Goal: Find contact information: Find contact information

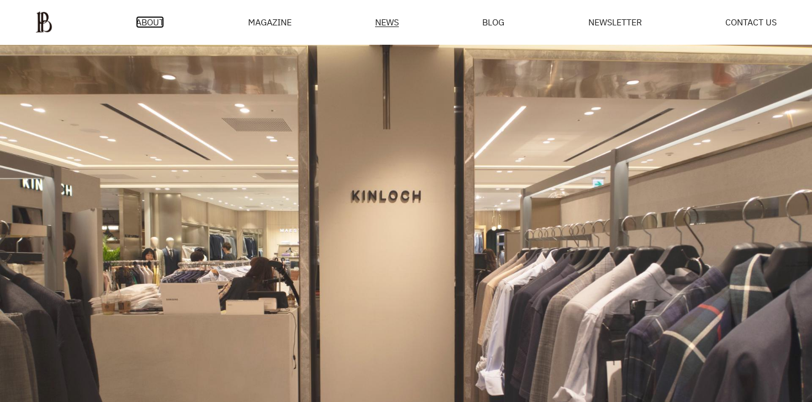
click at [161, 22] on span "ABOUT" at bounding box center [150, 22] width 28 height 9
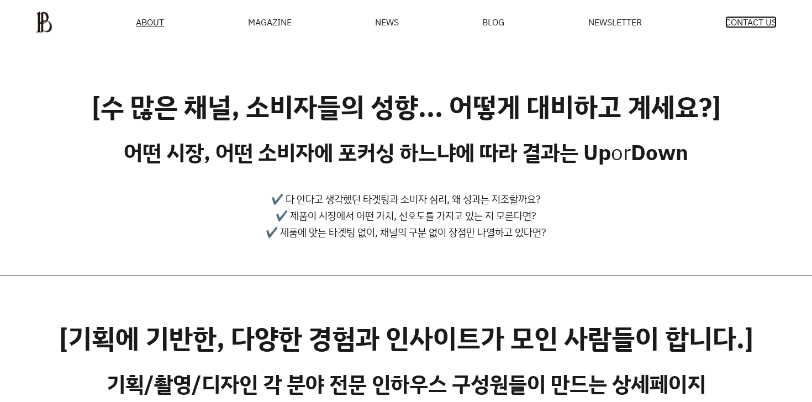
click at [754, 26] on span "CONTACT US" at bounding box center [750, 22] width 51 height 9
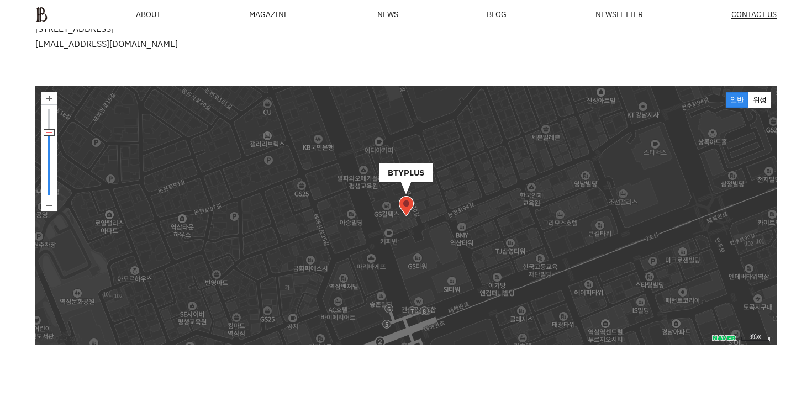
scroll to position [429, 0]
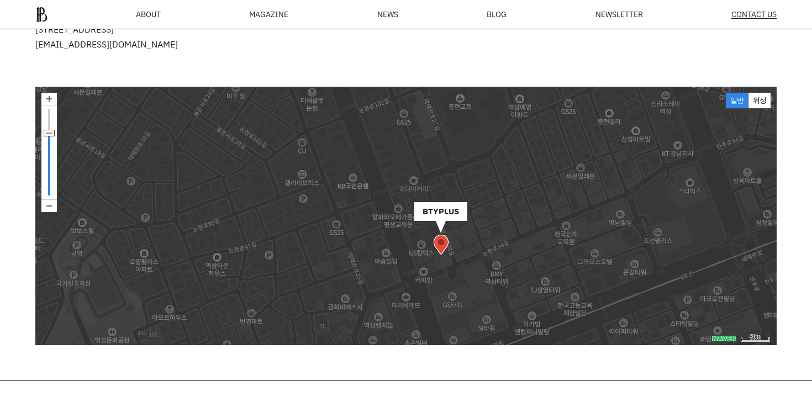
drag, startPoint x: 497, startPoint y: 179, endPoint x: 531, endPoint y: 218, distance: 50.8
click at [532, 218] on img at bounding box center [551, 285] width 141 height 141
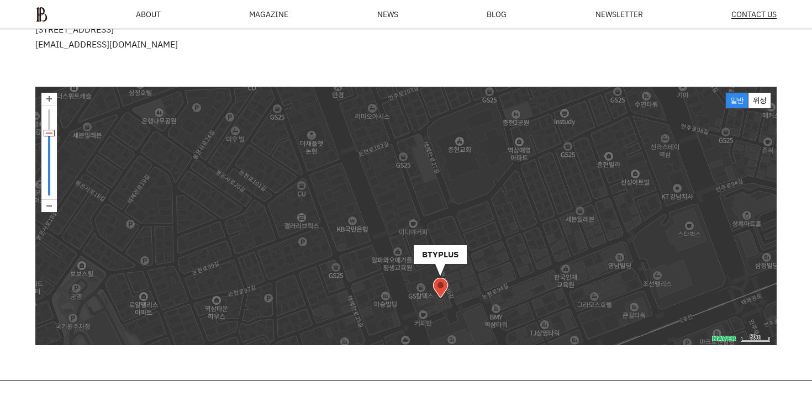
drag, startPoint x: 531, startPoint y: 218, endPoint x: 529, endPoint y: 259, distance: 42.0
click at [530, 259] on img at bounding box center [550, 328] width 141 height 141
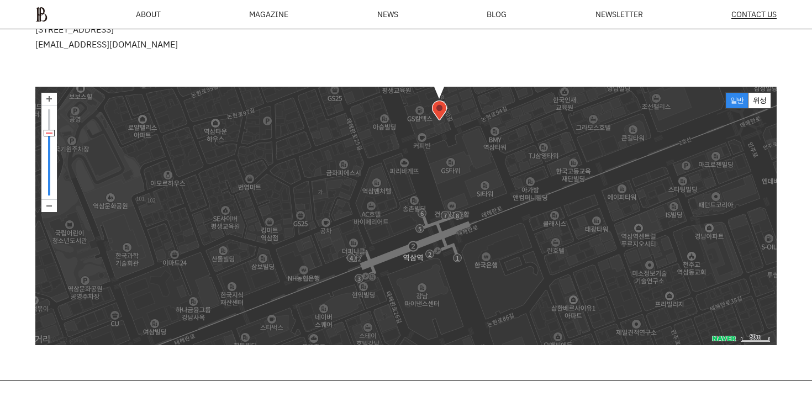
drag, startPoint x: 493, startPoint y: 254, endPoint x: 493, endPoint y: 78, distance: 176.1
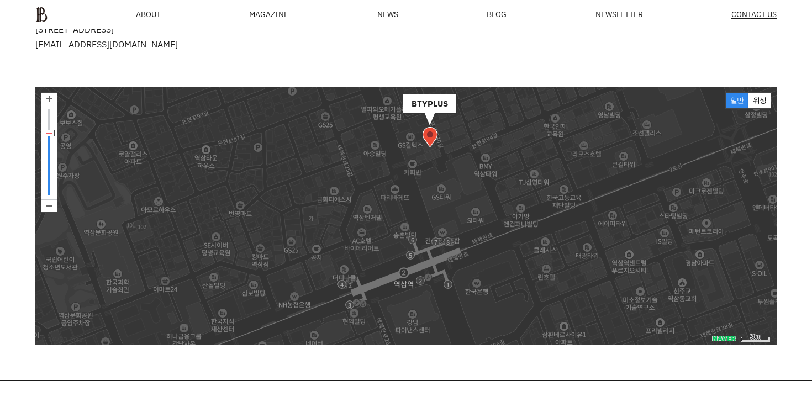
drag, startPoint x: 484, startPoint y: 156, endPoint x: 474, endPoint y: 182, distance: 27.8
click at [474, 182] on img at bounding box center [540, 178] width 141 height 141
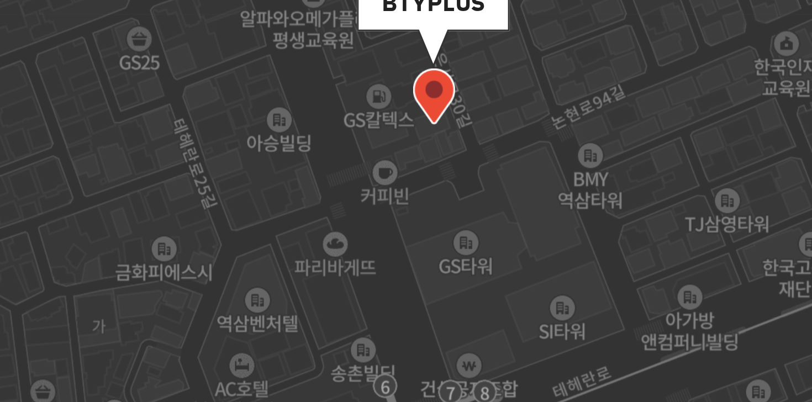
click at [426, 139] on img at bounding box center [429, 137] width 15 height 20
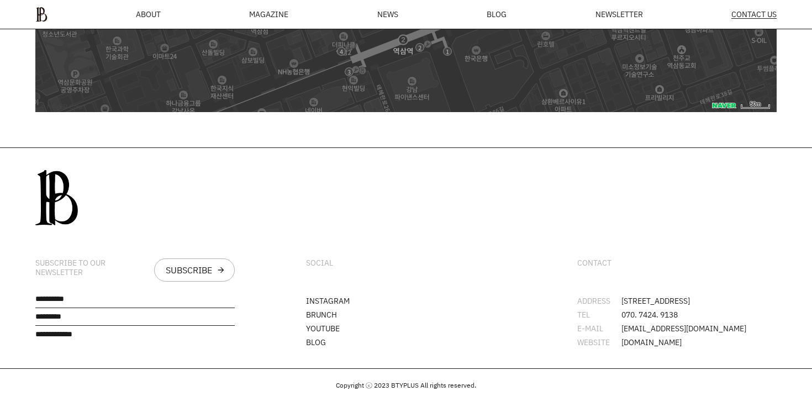
scroll to position [0, 0]
